Goal: Book appointment/travel/reservation

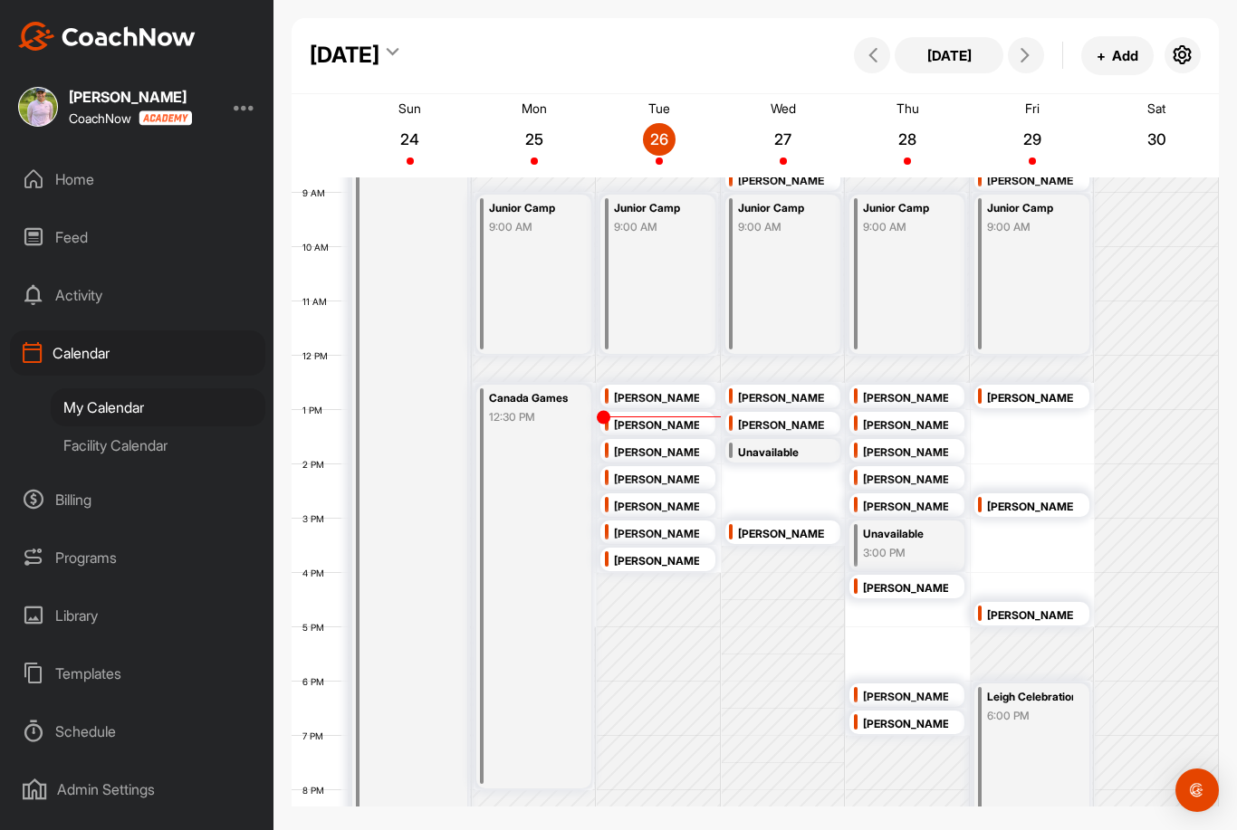
scroll to position [475, 0]
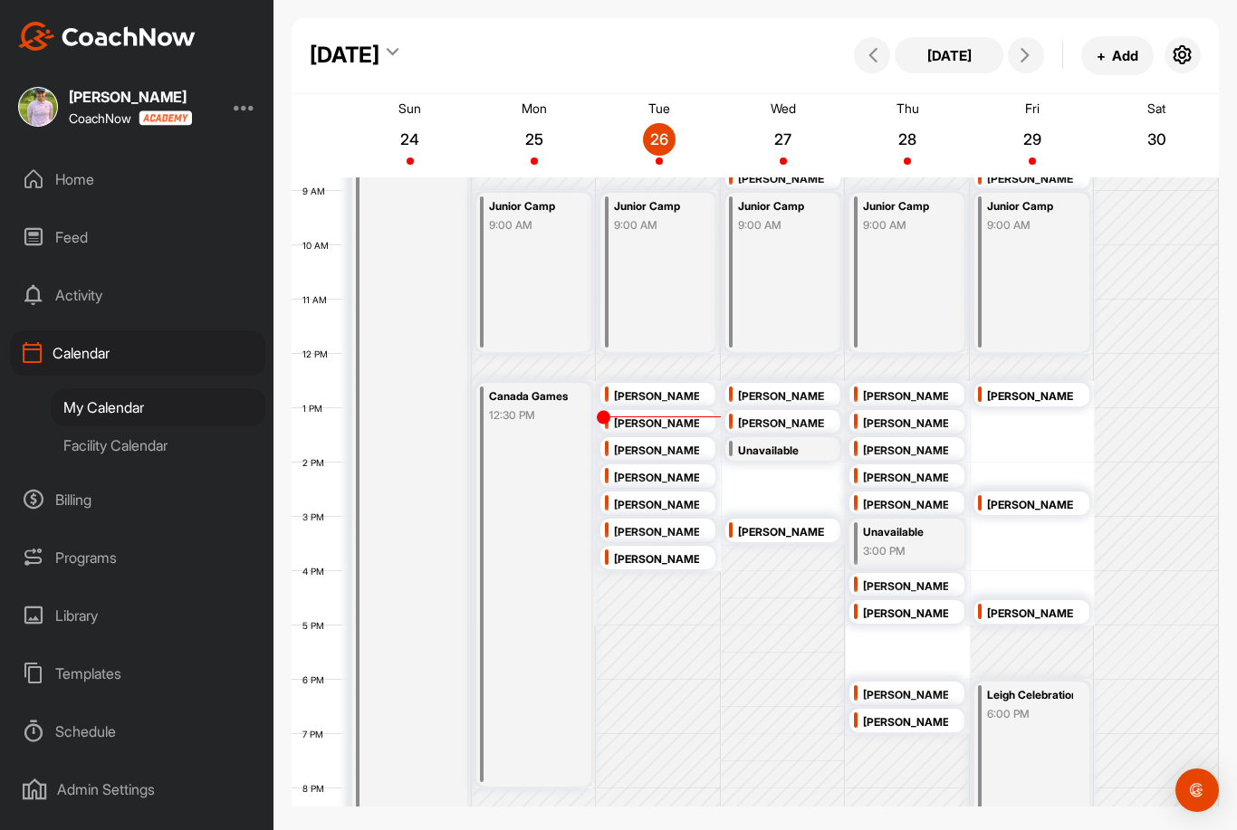
click at [649, 492] on div "[PERSON_NAME] 2:30 PM" at bounding box center [657, 504] width 115 height 24
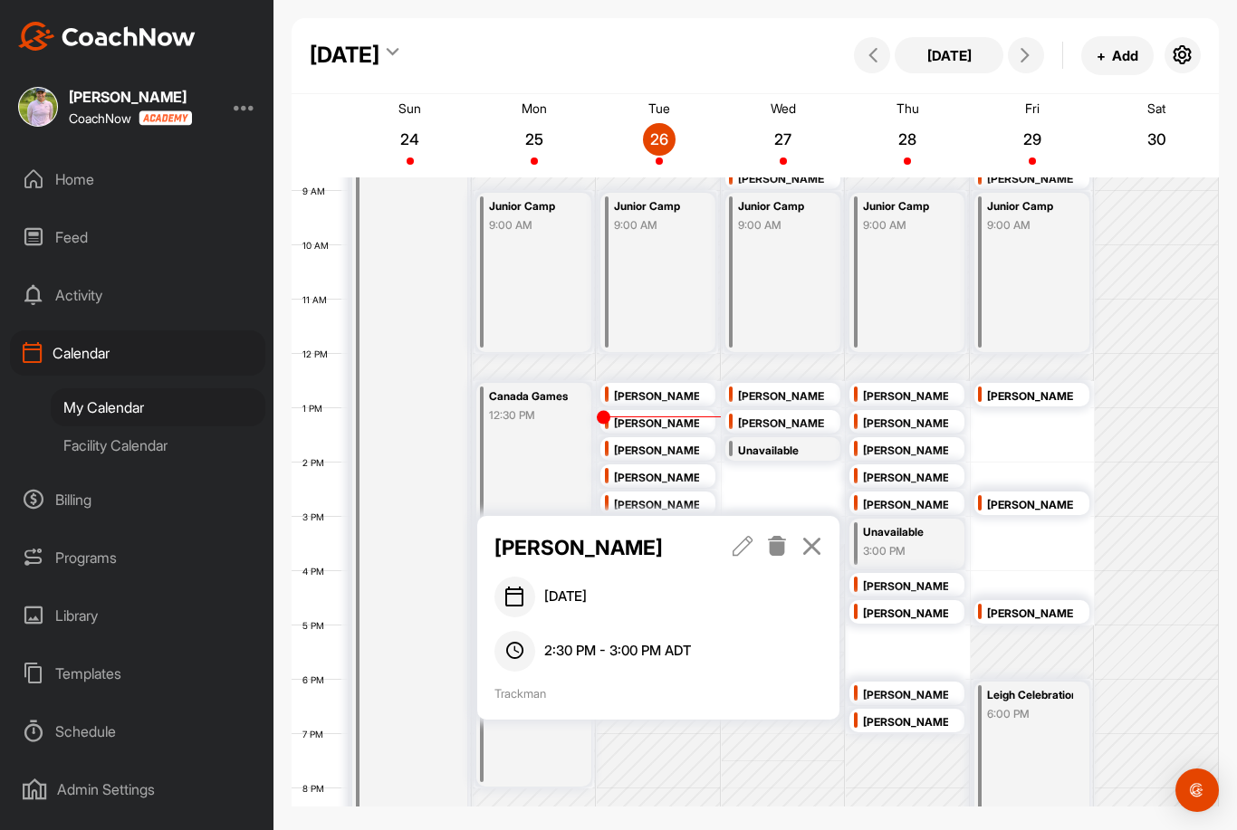
click at [657, 472] on div "[PERSON_NAME]" at bounding box center [656, 478] width 85 height 21
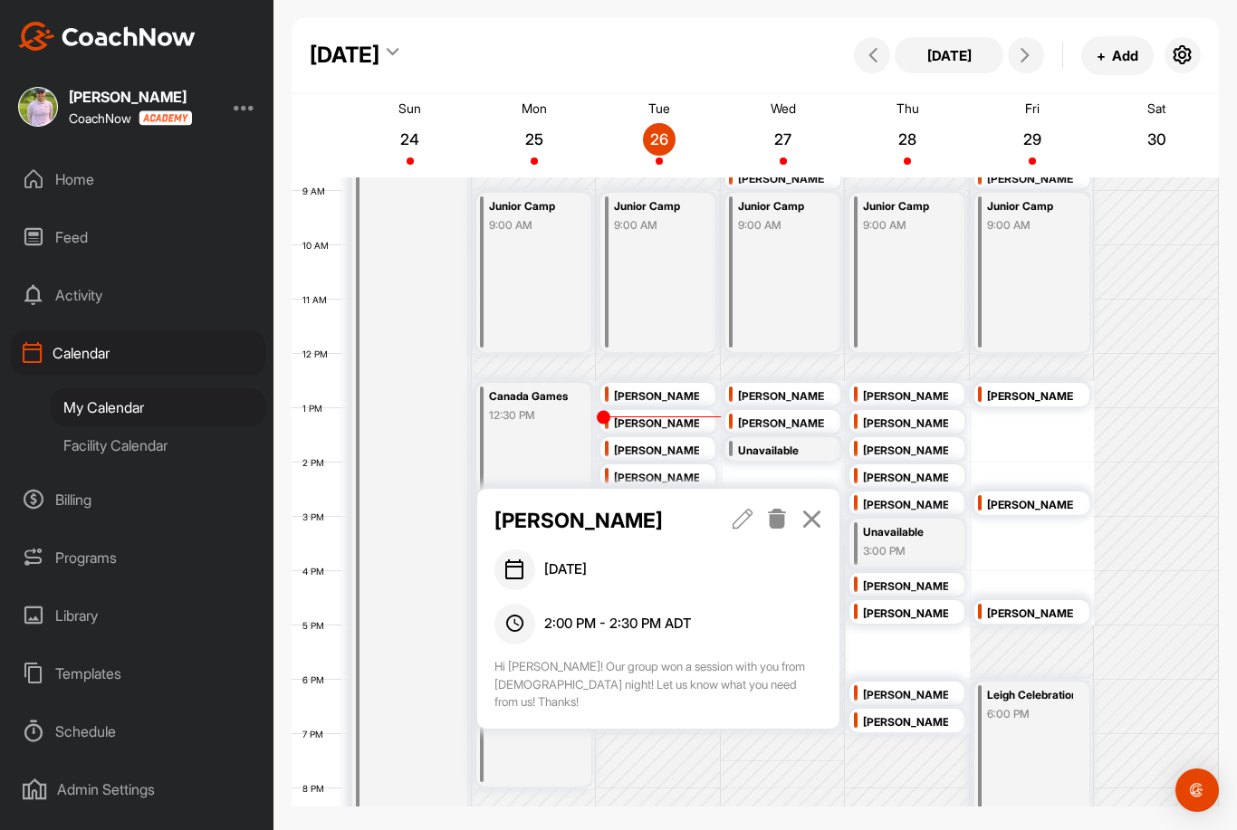
click at [810, 513] on icon at bounding box center [811, 519] width 21 height 20
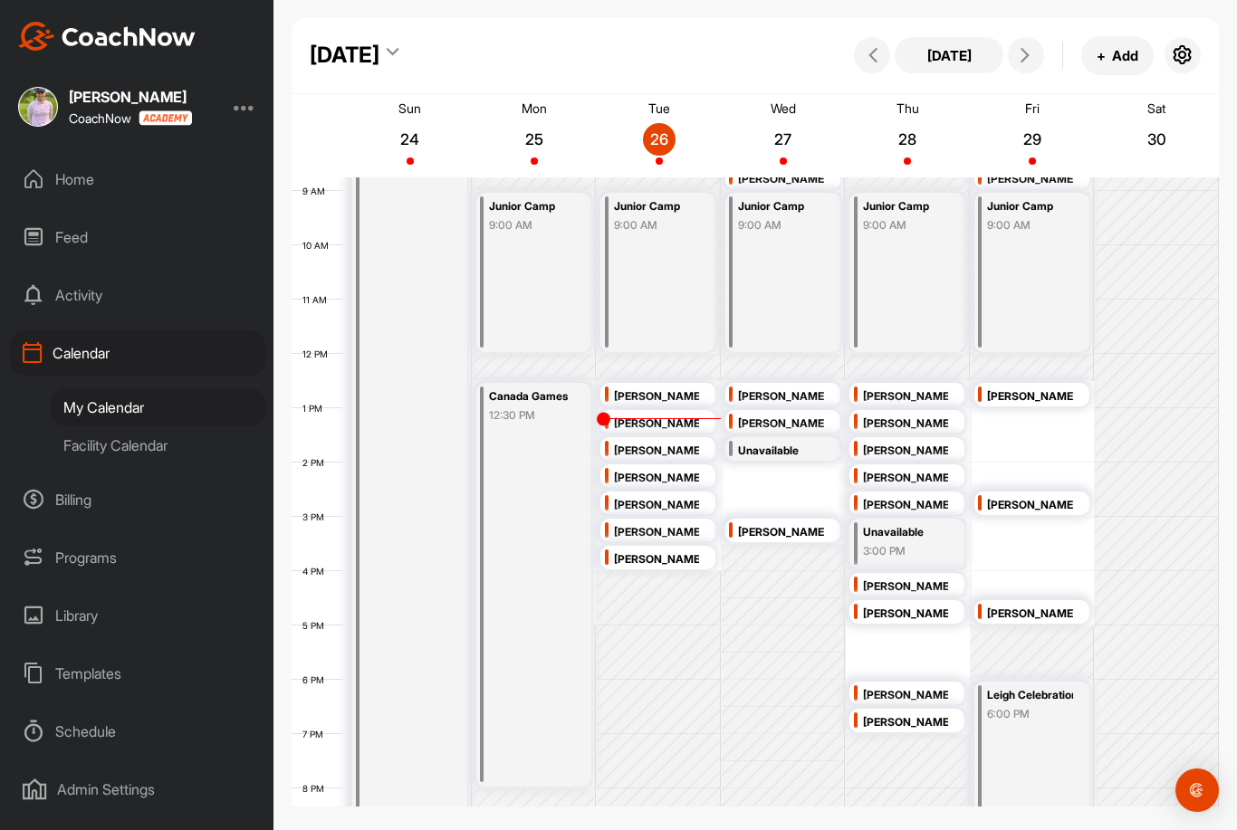
click at [696, 423] on div "[PERSON_NAME]" at bounding box center [656, 424] width 85 height 21
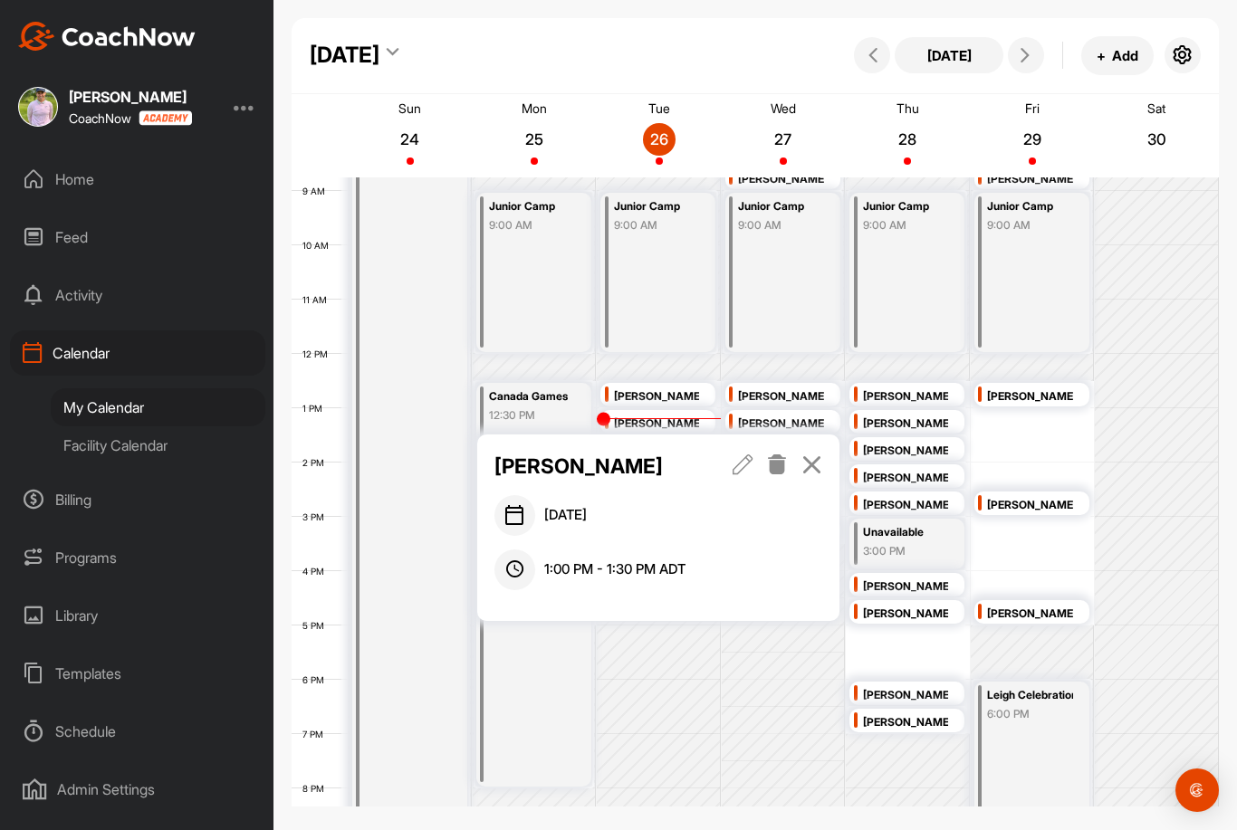
click at [774, 479] on link at bounding box center [777, 466] width 21 height 31
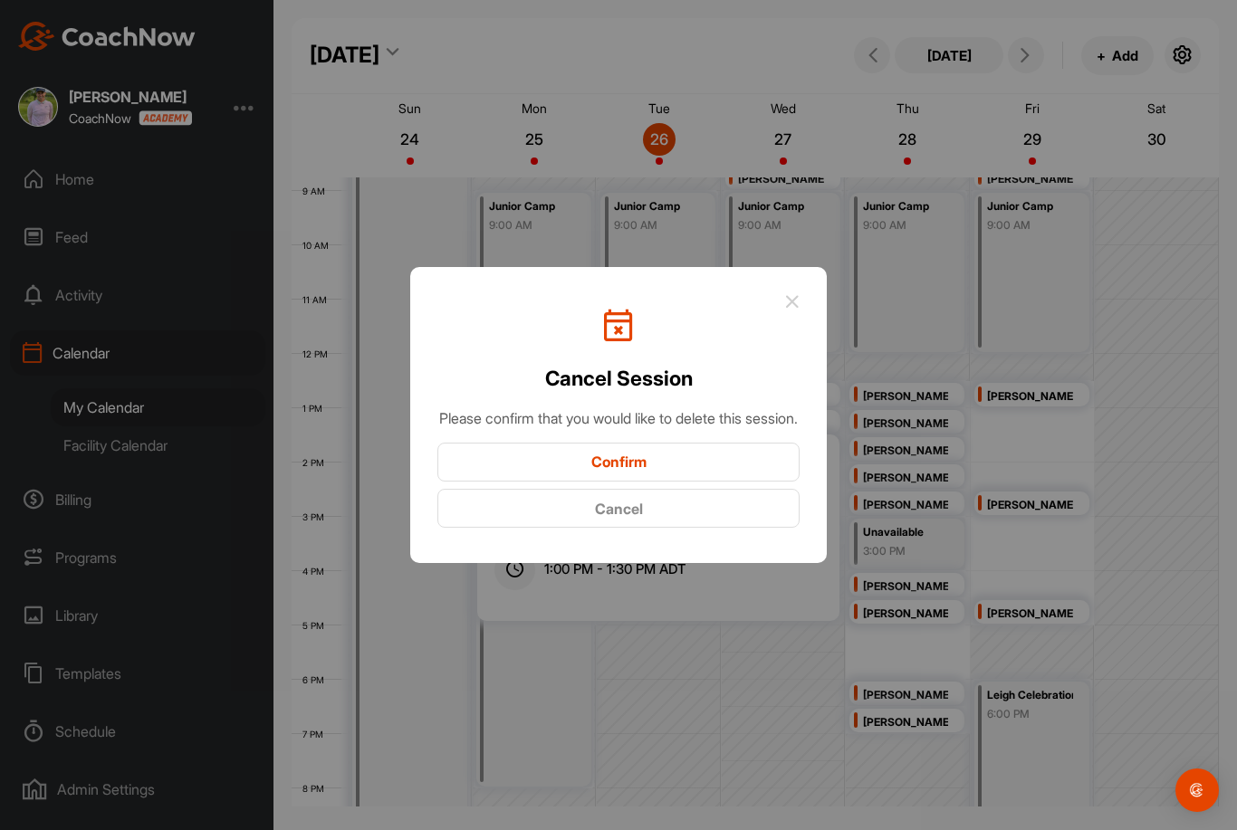
click at [735, 482] on button "Confirm" at bounding box center [618, 462] width 362 height 39
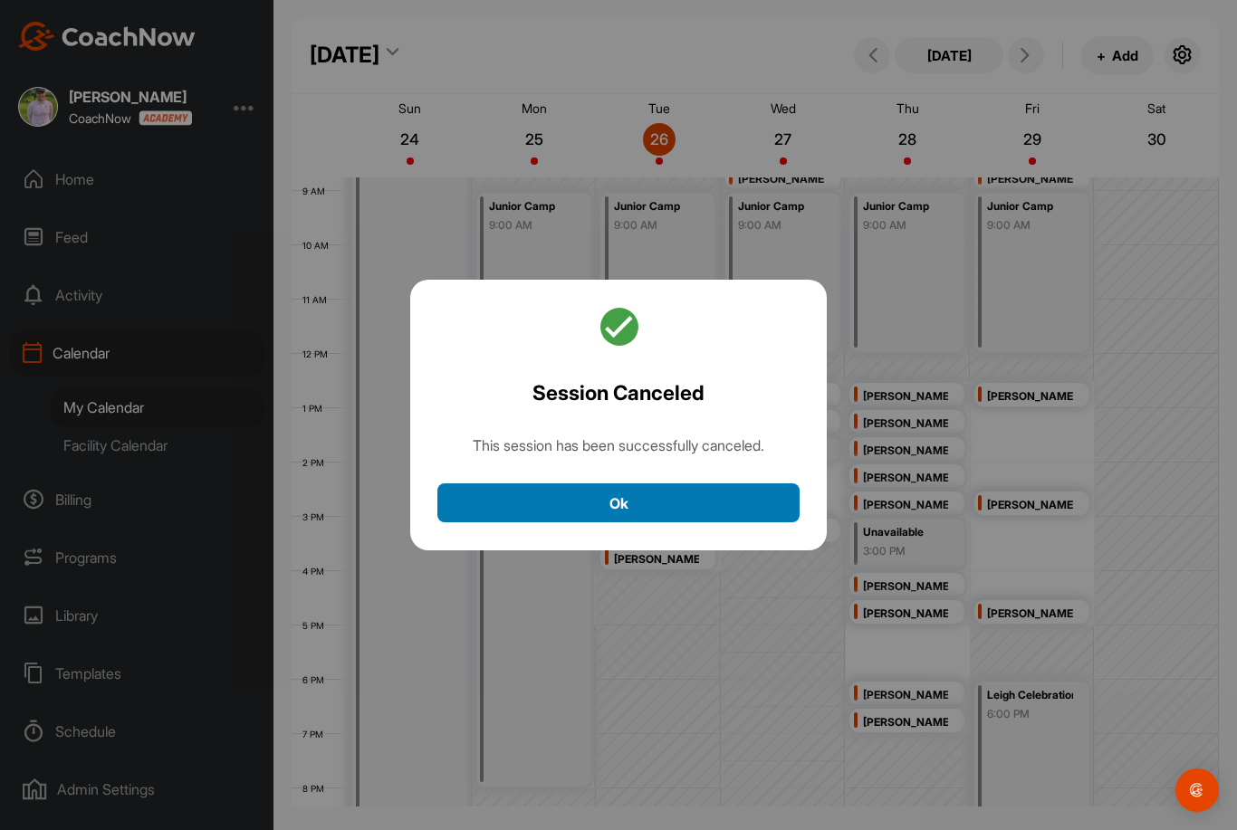
click at [669, 522] on button "Ok" at bounding box center [618, 502] width 362 height 39
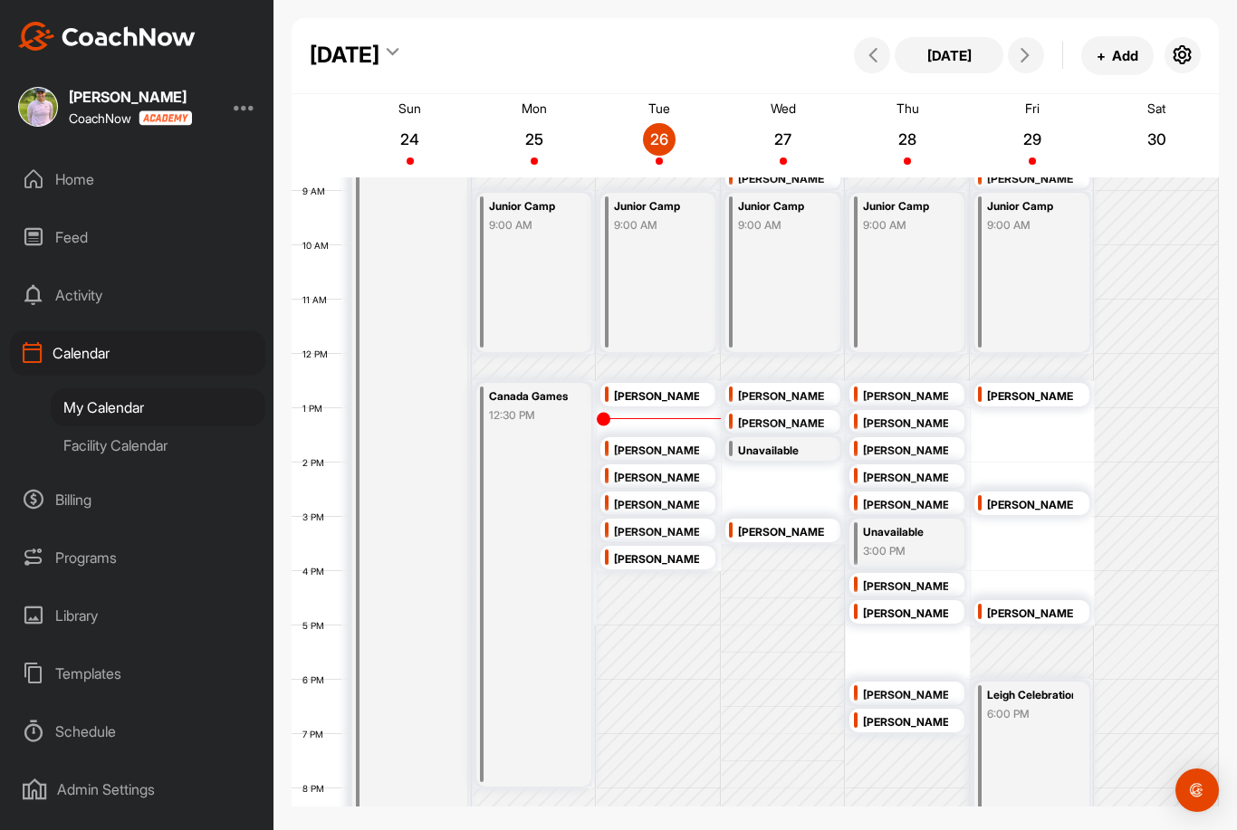
click at [889, 544] on div "3:00 PM" at bounding box center [905, 551] width 85 height 16
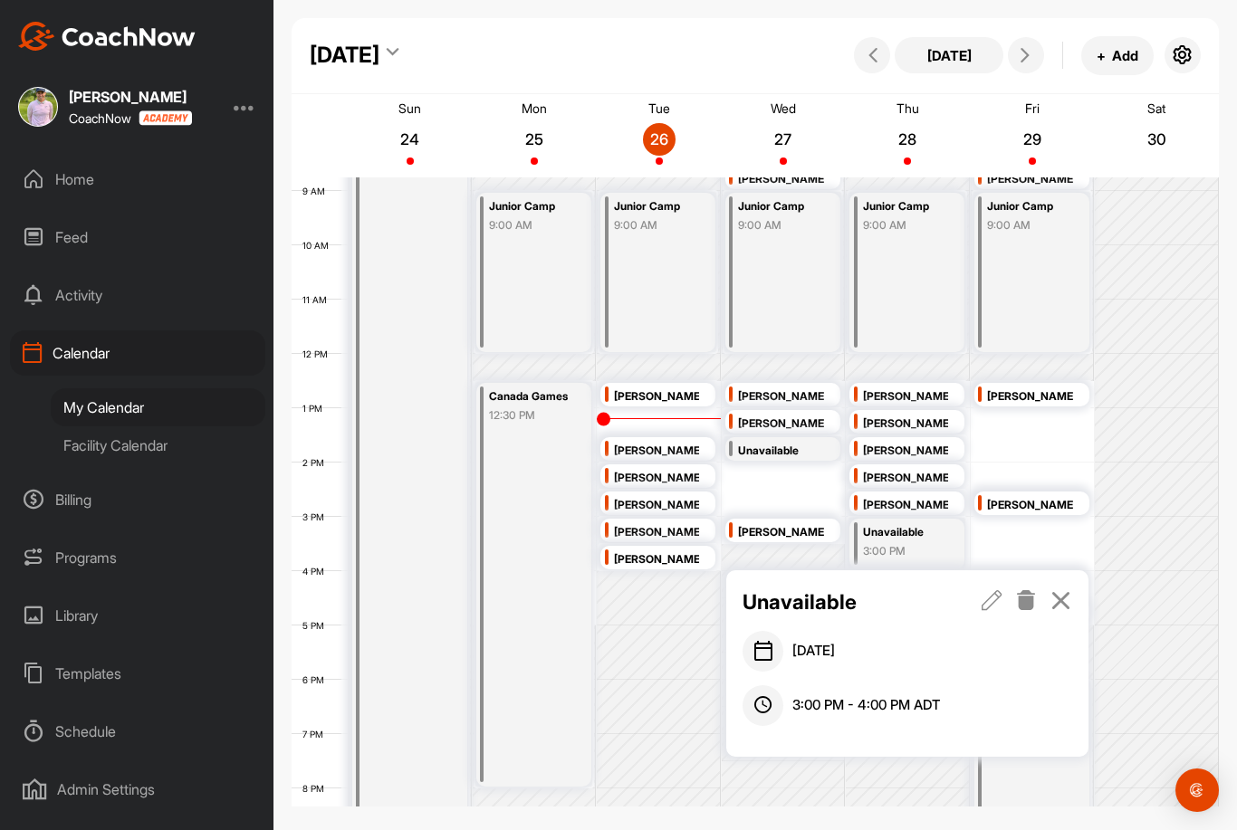
click at [1064, 600] on icon at bounding box center [1060, 600] width 21 height 20
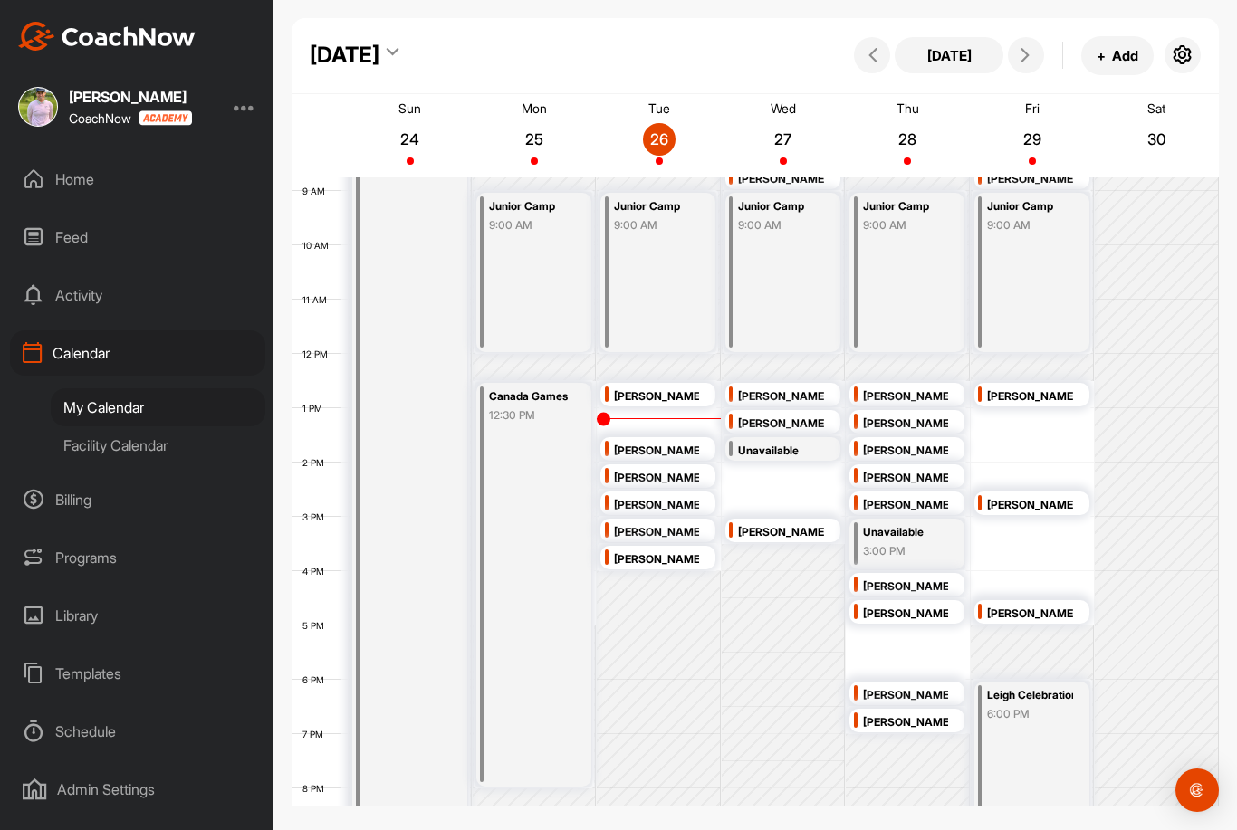
click at [876, 638] on div "12 AM 1 AM 2 AM 3 AM 4 AM 5 AM 6 AM 7 AM 8 AM 9 AM 10 AM 11 AM 12 PM 1 PM 2 PM …" at bounding box center [755, 354] width 927 height 1304
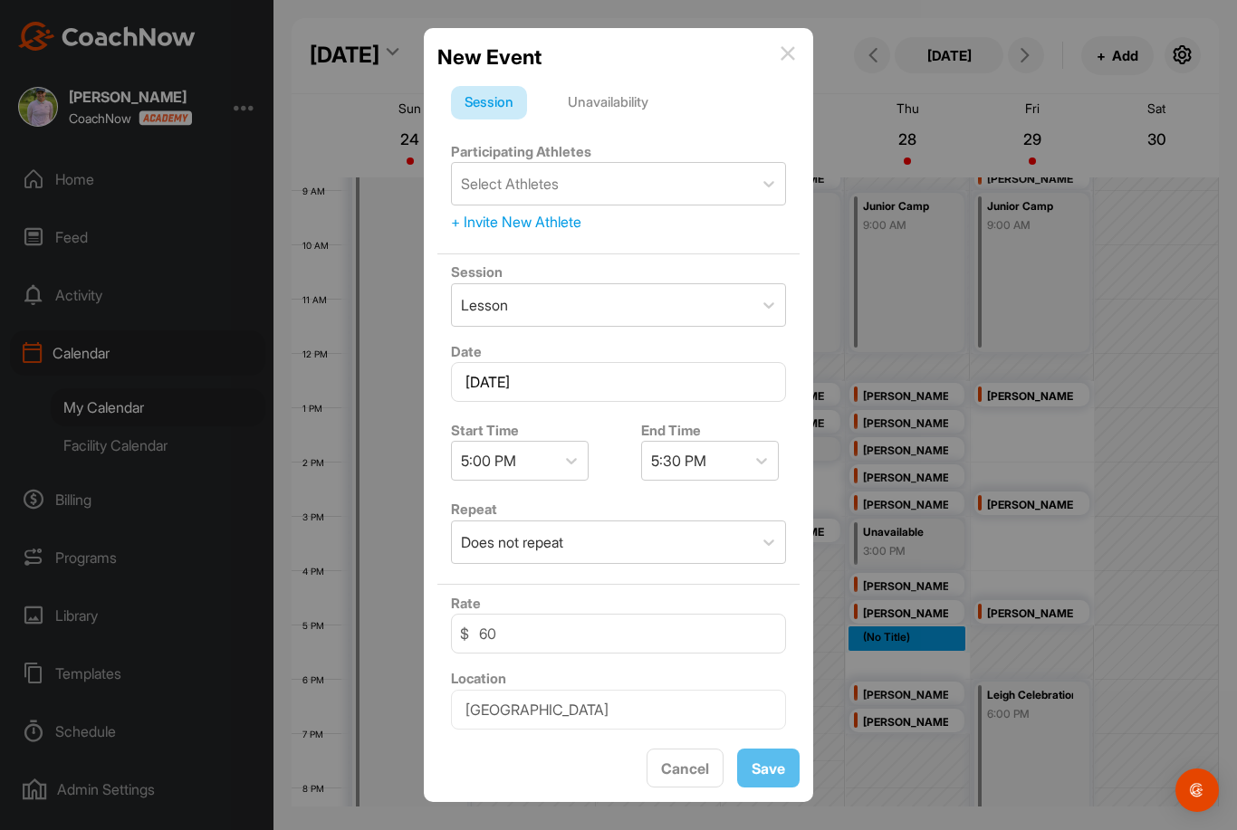
click at [653, 110] on div "Unavailability" at bounding box center [608, 103] width 108 height 34
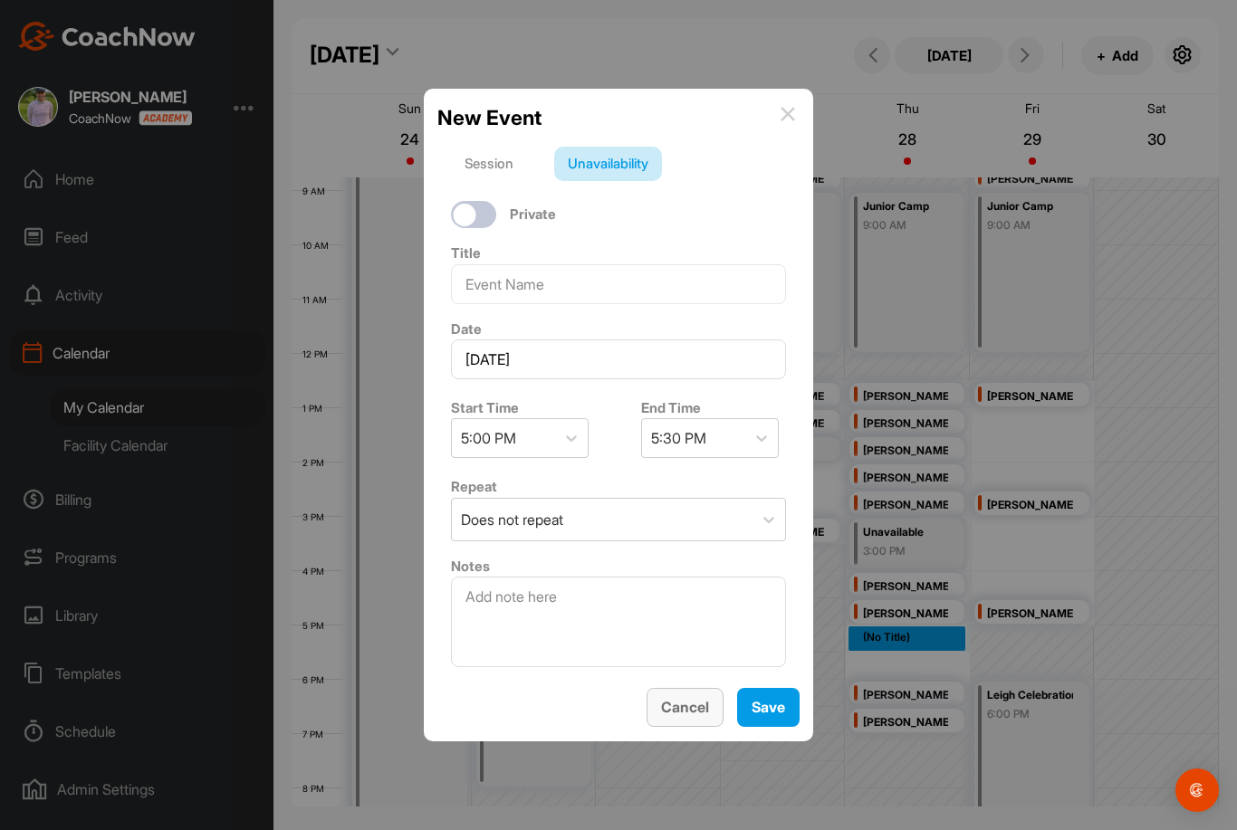
click at [699, 727] on button "Cancel" at bounding box center [684, 707] width 77 height 39
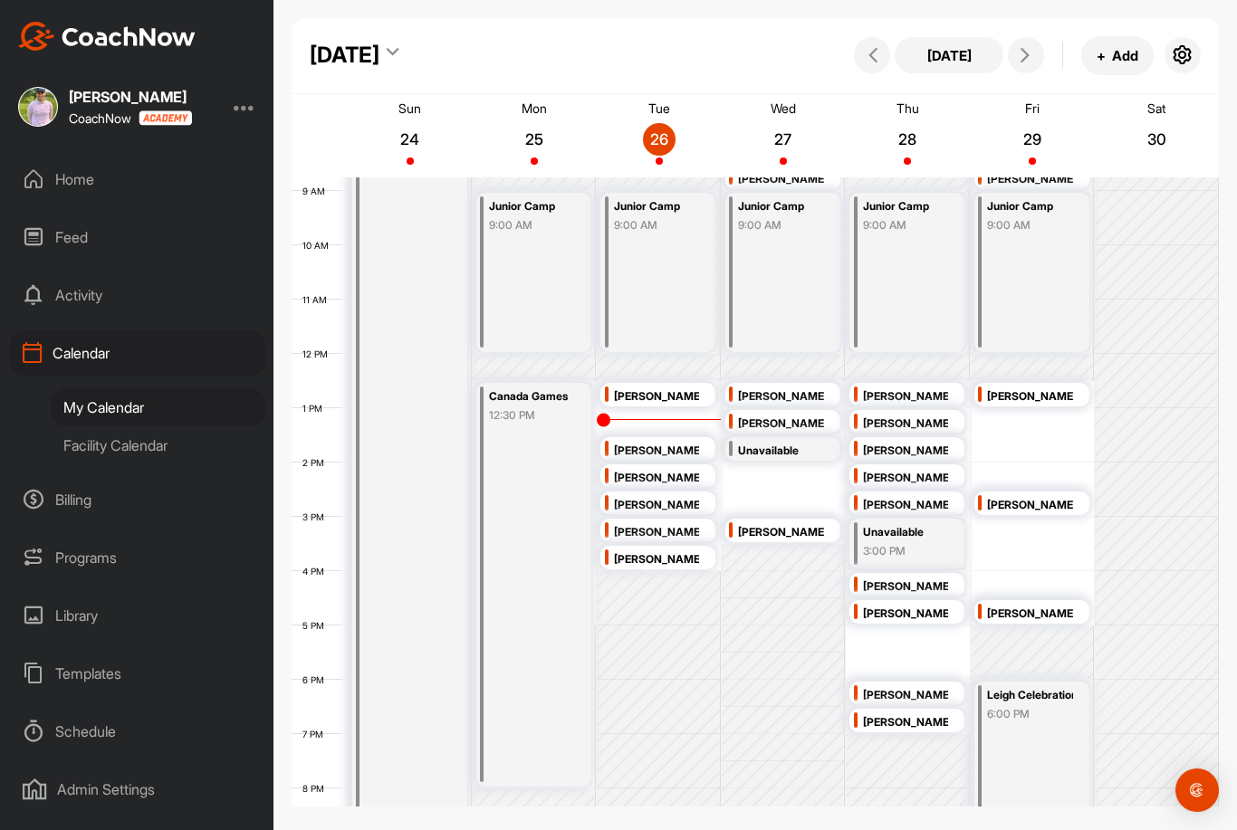
click at [669, 480] on div "[PERSON_NAME]" at bounding box center [656, 478] width 85 height 21
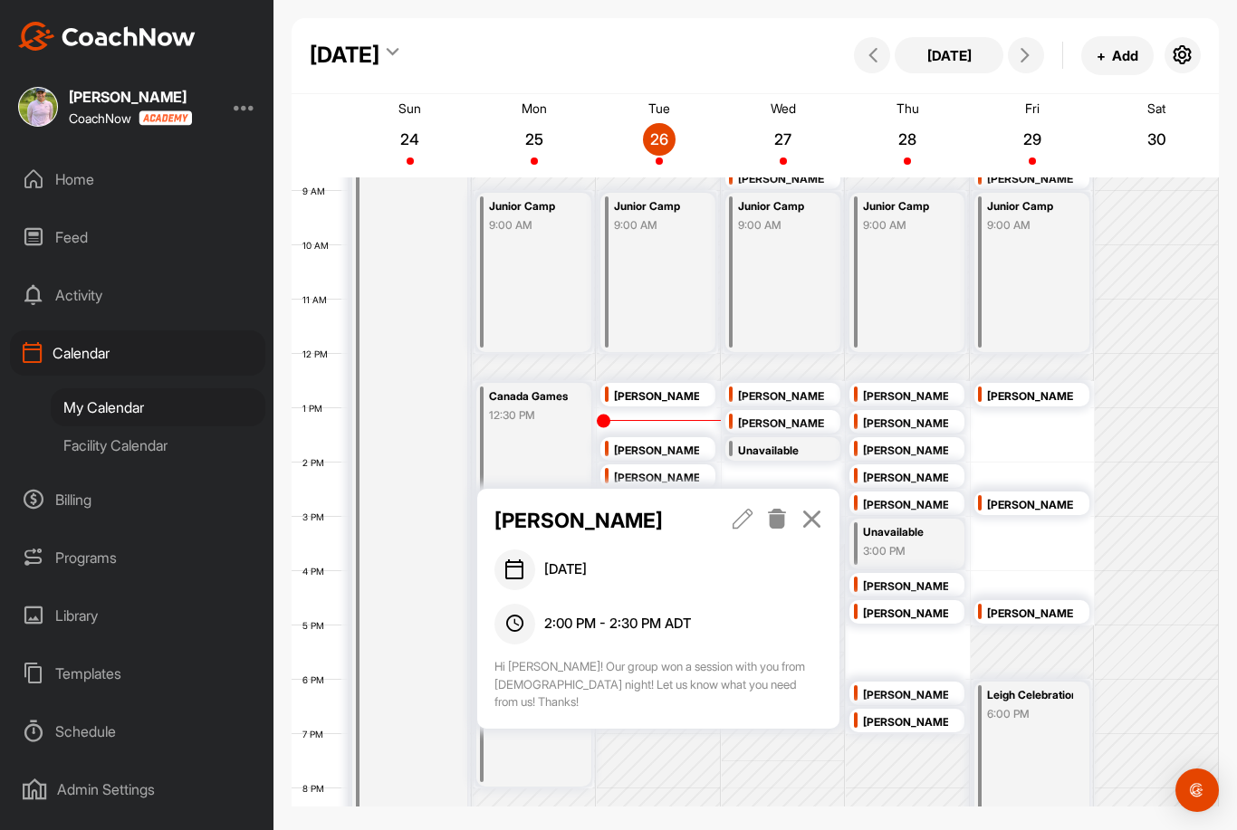
click at [820, 512] on icon at bounding box center [811, 519] width 21 height 20
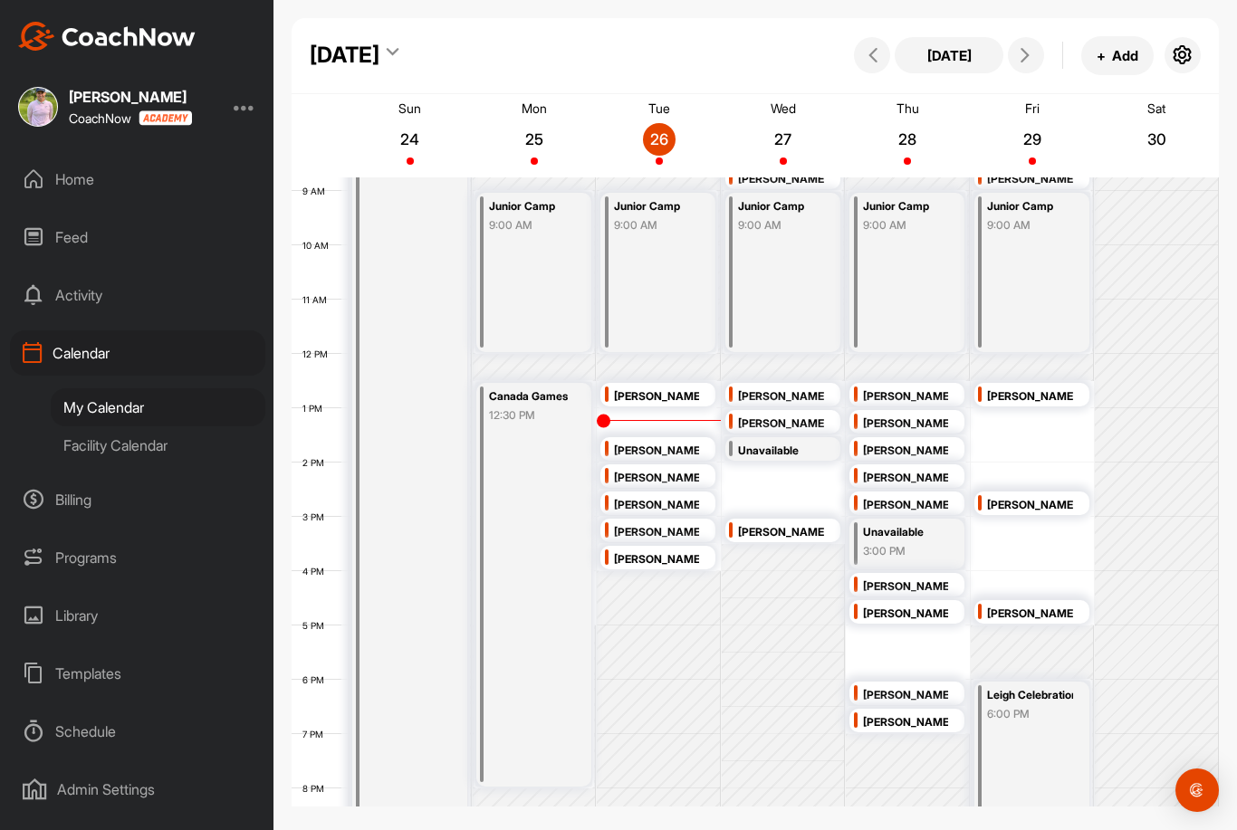
click at [683, 507] on div "[PERSON_NAME]" at bounding box center [656, 505] width 85 height 21
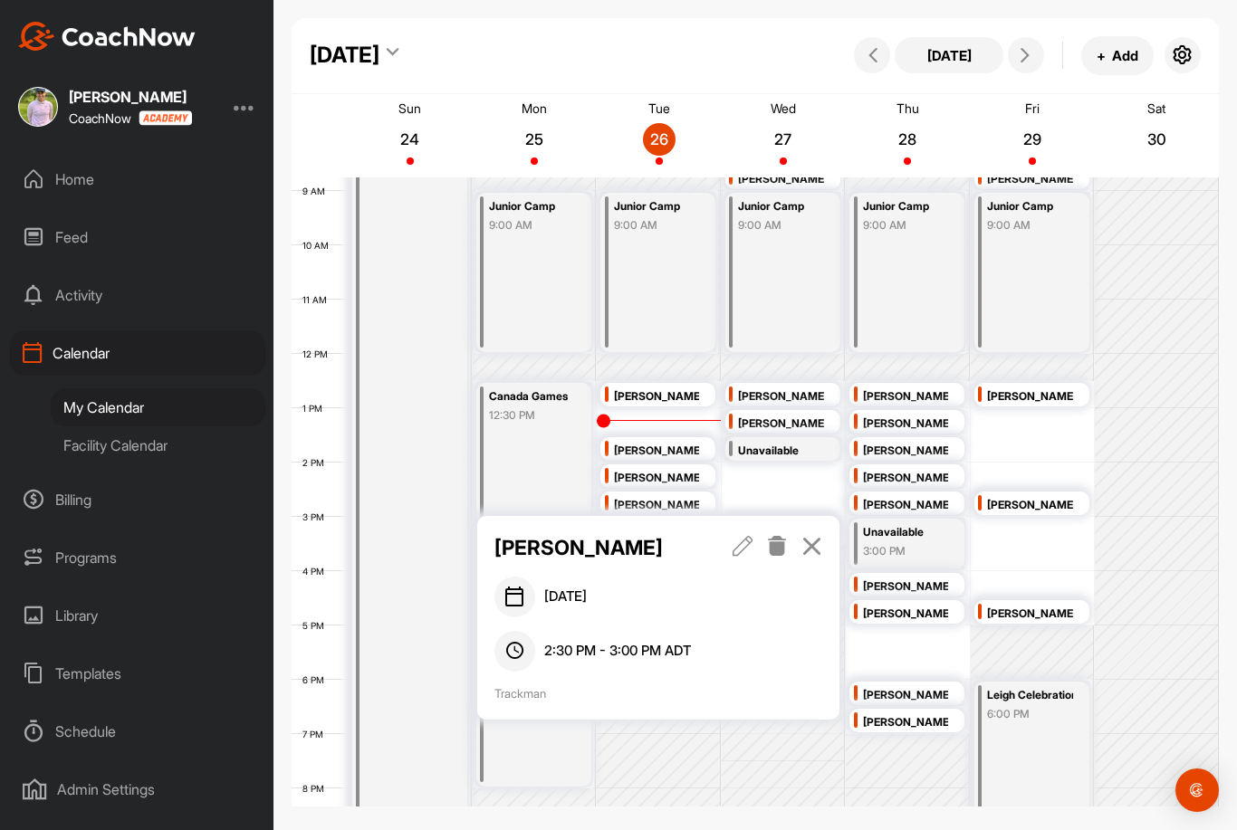
click at [809, 540] on icon at bounding box center [811, 546] width 21 height 20
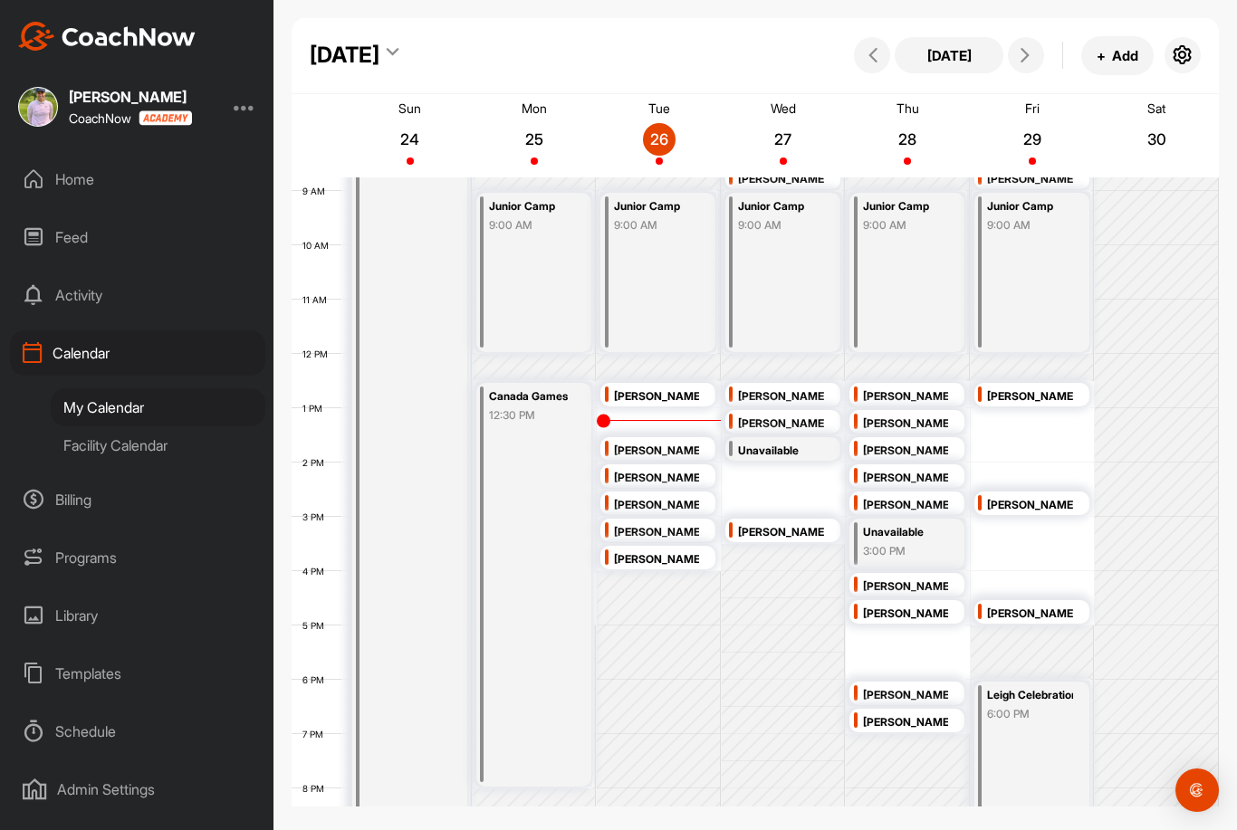
click at [670, 540] on div "[PERSON_NAME]" at bounding box center [656, 532] width 85 height 21
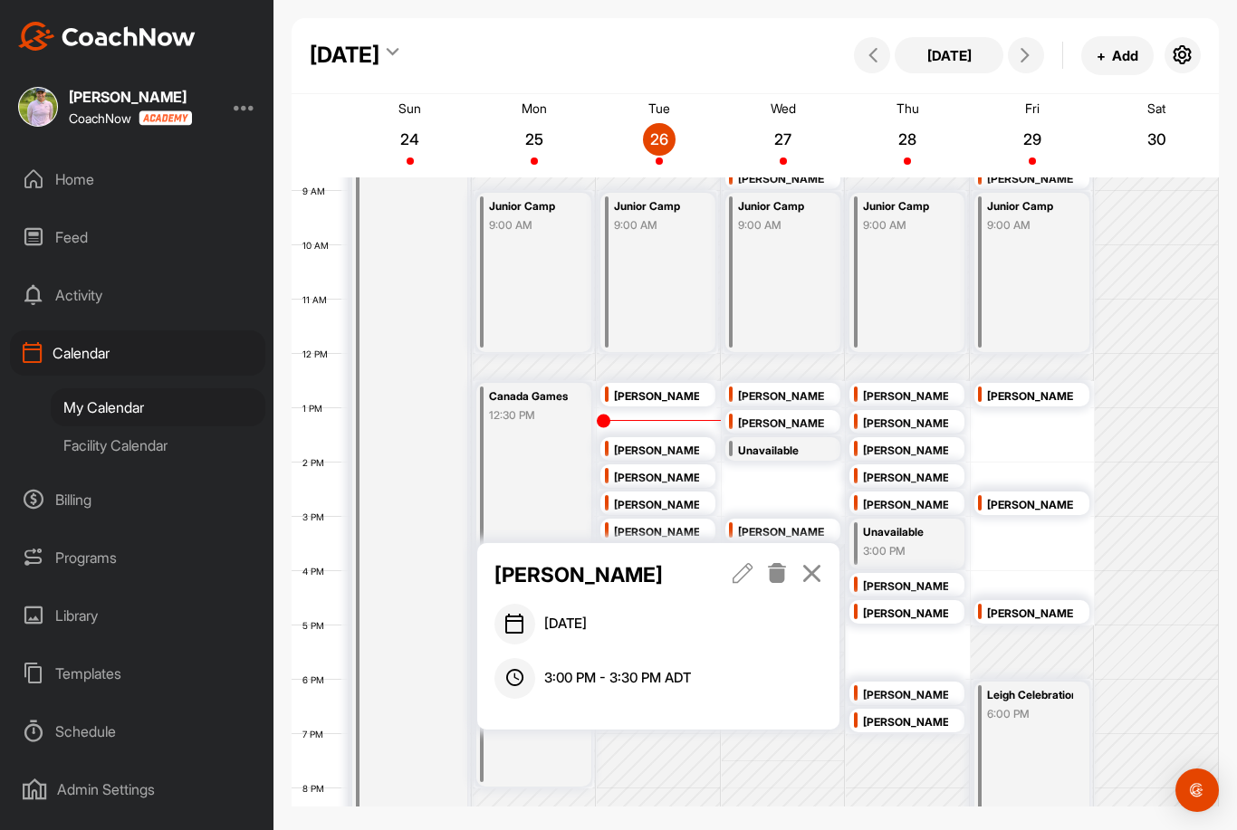
click at [817, 575] on icon at bounding box center [811, 573] width 21 height 20
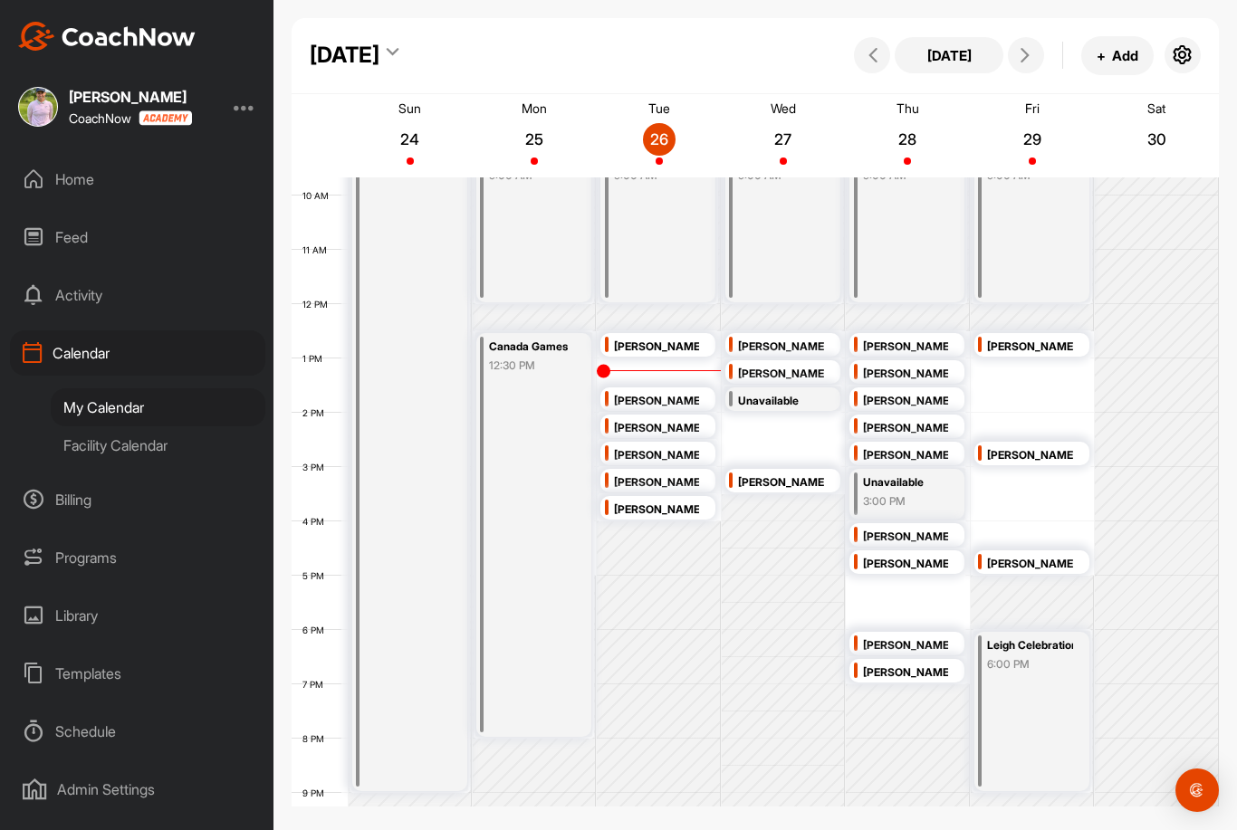
scroll to position [530, 0]
